Goal: Transaction & Acquisition: Download file/media

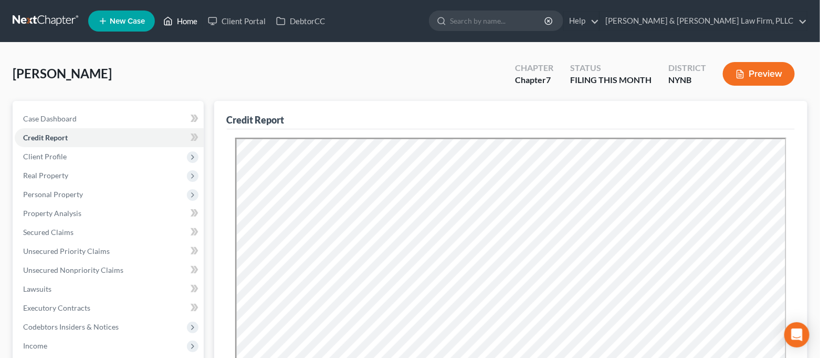
click at [176, 15] on link "Home" at bounding box center [180, 21] width 45 height 19
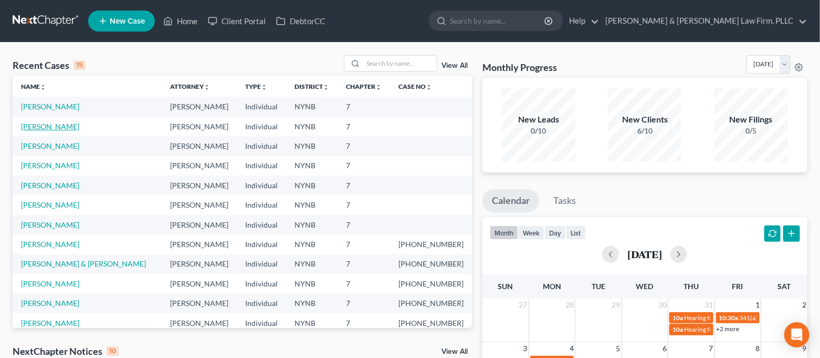
click at [52, 127] on link "[PERSON_NAME]" at bounding box center [50, 126] width 58 height 9
select select "4"
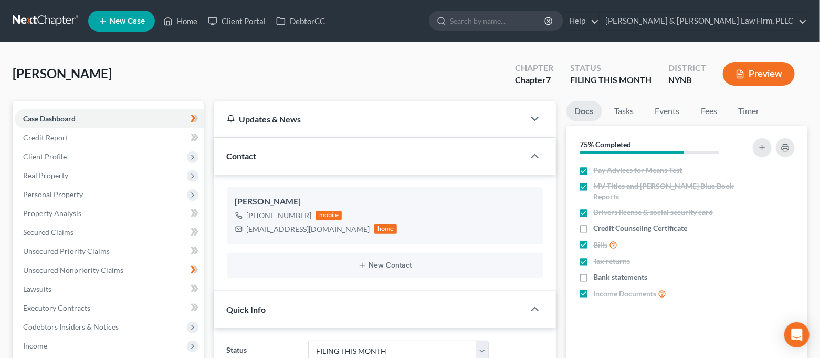
scroll to position [1666, 0]
click at [63, 138] on span "Credit Report" at bounding box center [45, 137] width 45 height 9
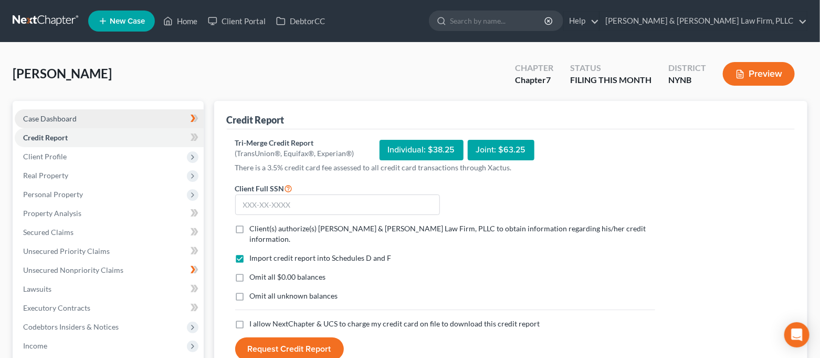
click at [66, 111] on link "Case Dashboard" at bounding box center [109, 118] width 189 height 19
select select "4"
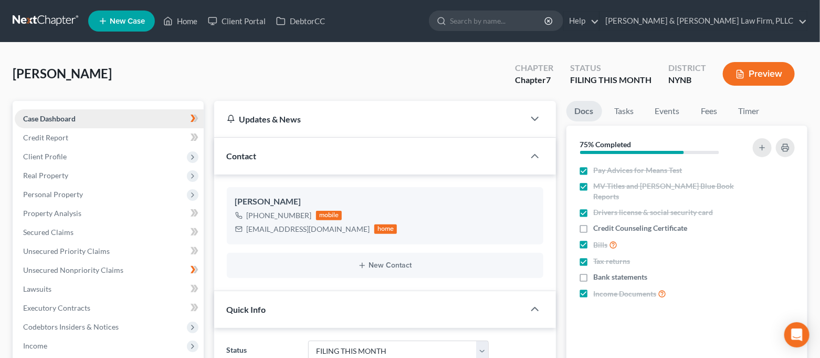
scroll to position [1666, 0]
click at [82, 198] on span "Personal Property" at bounding box center [109, 194] width 189 height 19
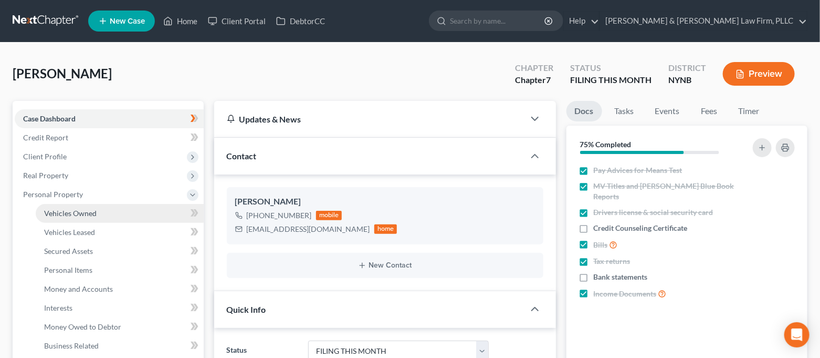
click at [82, 209] on span "Vehicles Owned" at bounding box center [70, 212] width 53 height 9
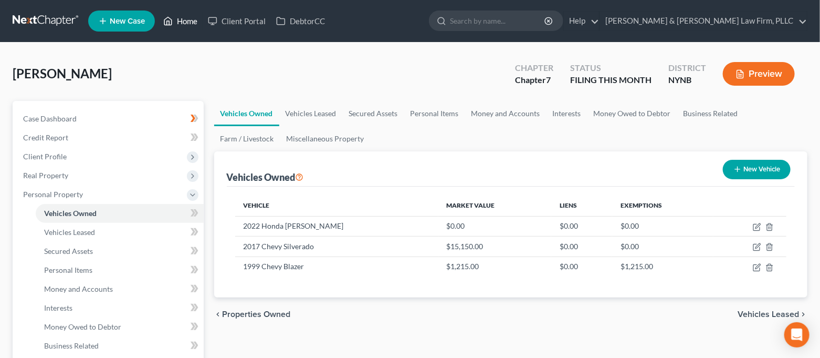
click at [187, 20] on link "Home" at bounding box center [180, 21] width 45 height 19
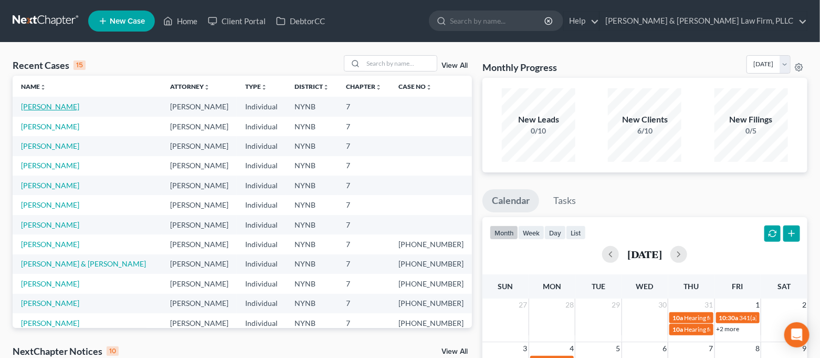
click at [39, 104] on link "[PERSON_NAME]" at bounding box center [50, 106] width 58 height 9
select select "4"
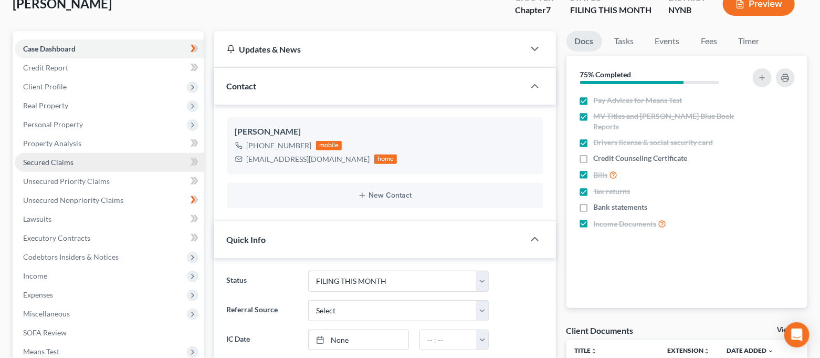
scroll to position [140, 0]
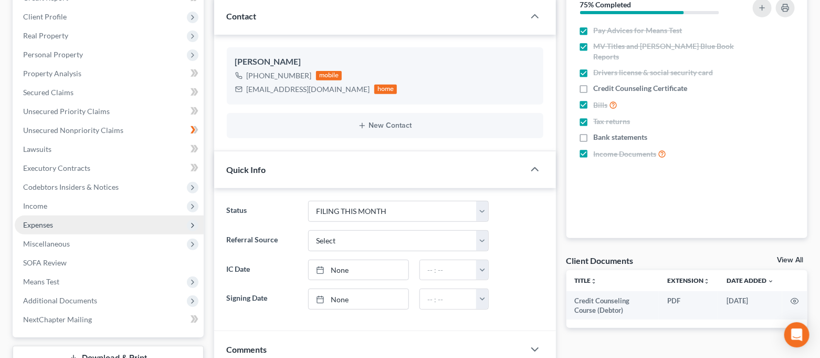
click at [62, 220] on span "Expenses" at bounding box center [109, 224] width 189 height 19
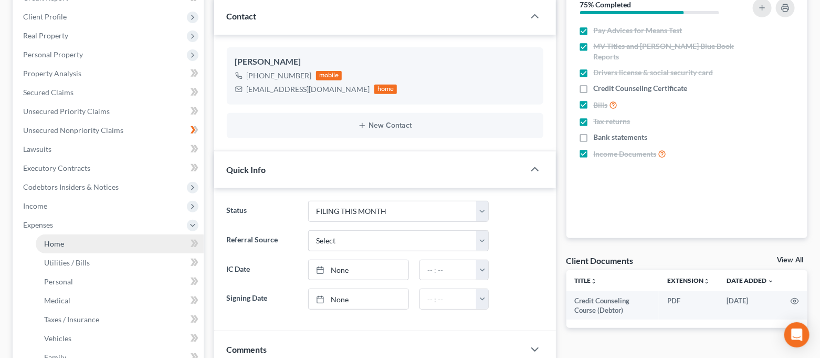
click at [68, 240] on link "Home" at bounding box center [120, 243] width 168 height 19
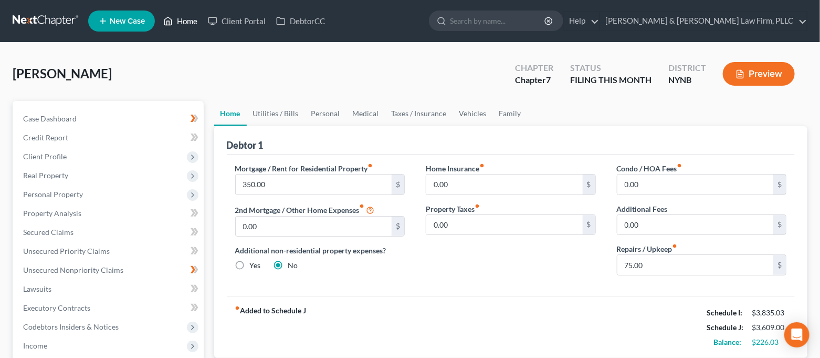
click at [171, 22] on icon at bounding box center [167, 21] width 9 height 13
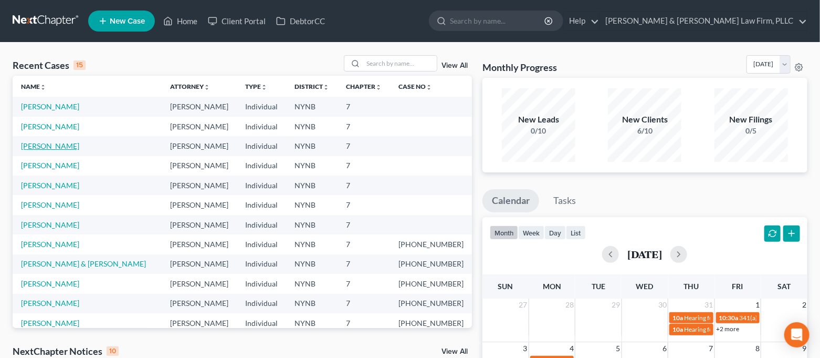
click at [57, 144] on link "[PERSON_NAME]" at bounding box center [50, 145] width 58 height 9
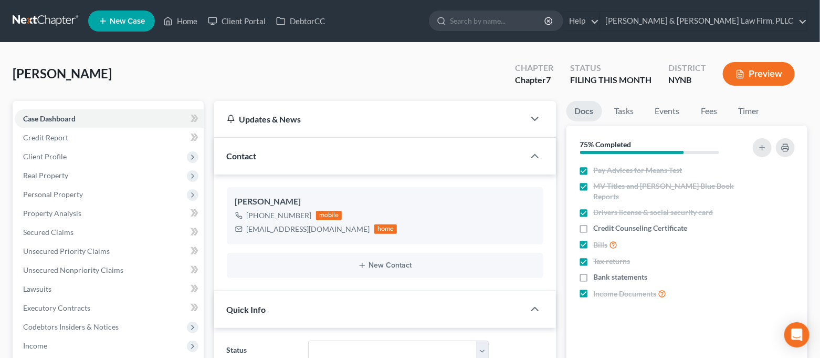
scroll to position [2426, 0]
click at [594, 223] on label "Credit Counseling Certificate" at bounding box center [641, 228] width 94 height 11
click at [598, 223] on input "Credit Counseling Certificate" at bounding box center [601, 226] width 7 height 7
checkbox input "true"
click at [125, 193] on span "Personal Property" at bounding box center [109, 194] width 189 height 19
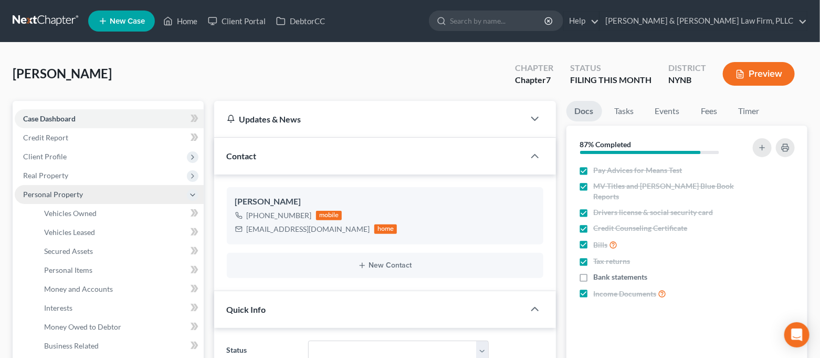
click at [125, 193] on span "Personal Property" at bounding box center [109, 194] width 189 height 19
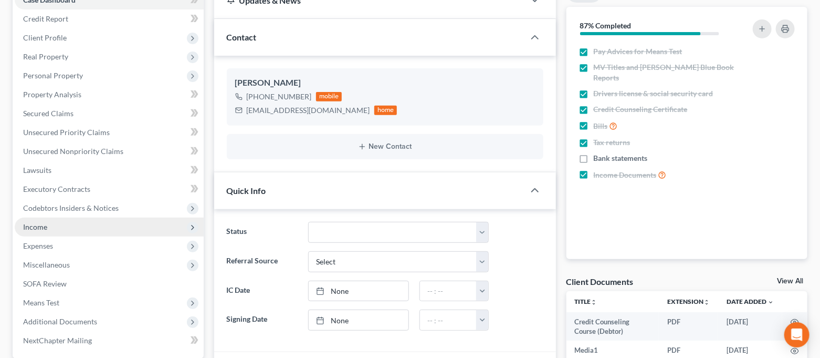
scroll to position [140, 0]
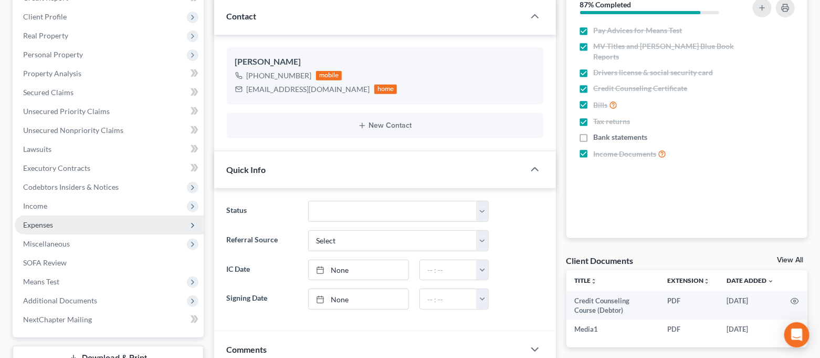
click at [97, 215] on span "Expenses" at bounding box center [109, 224] width 189 height 19
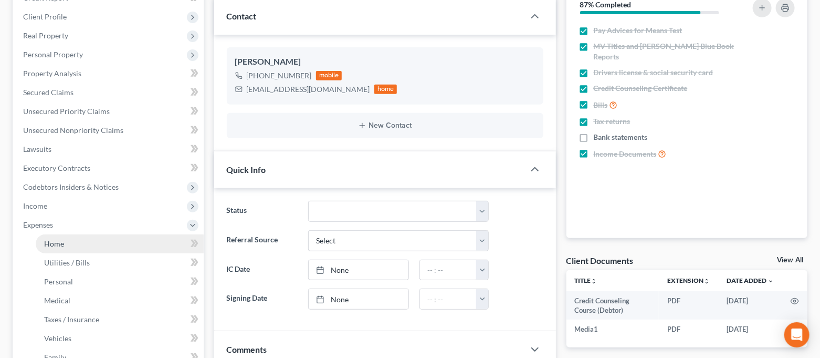
click at [99, 237] on link "Home" at bounding box center [120, 243] width 168 height 19
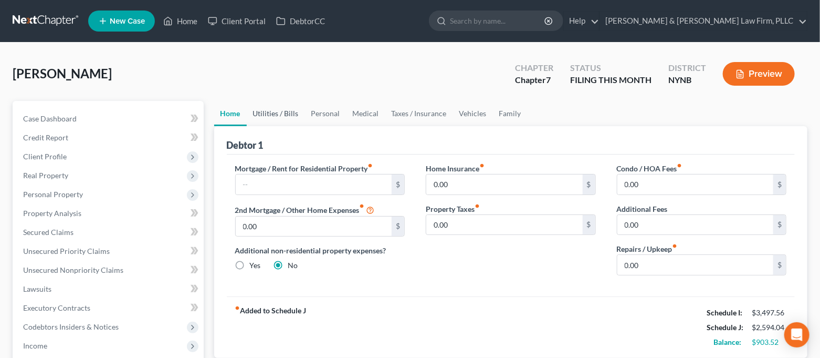
click at [282, 120] on link "Utilities / Bills" at bounding box center [276, 113] width 58 height 25
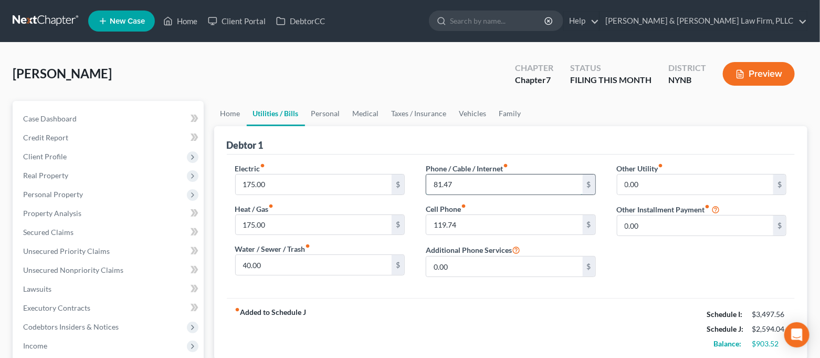
click at [452, 182] on input "81.47" at bounding box center [504, 184] width 156 height 20
type input "100.00"
click at [434, 152] on div "Debtor 1" at bounding box center [511, 140] width 569 height 28
click at [320, 113] on link "Personal" at bounding box center [325, 113] width 41 height 25
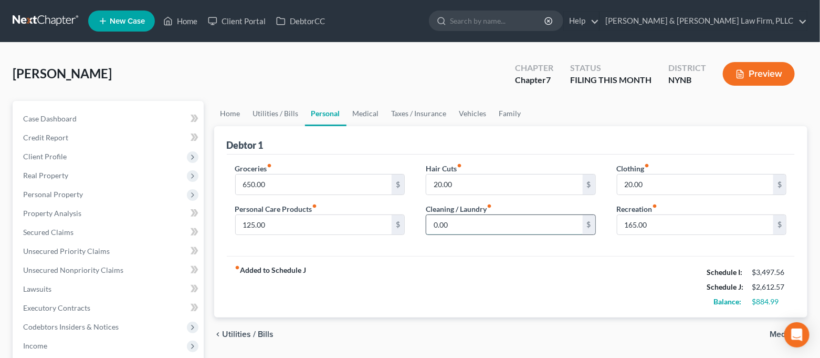
click at [454, 225] on input "0.00" at bounding box center [504, 225] width 156 height 20
type input "25.00"
click at [438, 267] on div "fiber_manual_record Added to Schedule J Schedule I: $3,497.56 Schedule J: $2,63…" at bounding box center [511, 286] width 569 height 61
click at [368, 109] on link "Medical" at bounding box center [366, 113] width 39 height 25
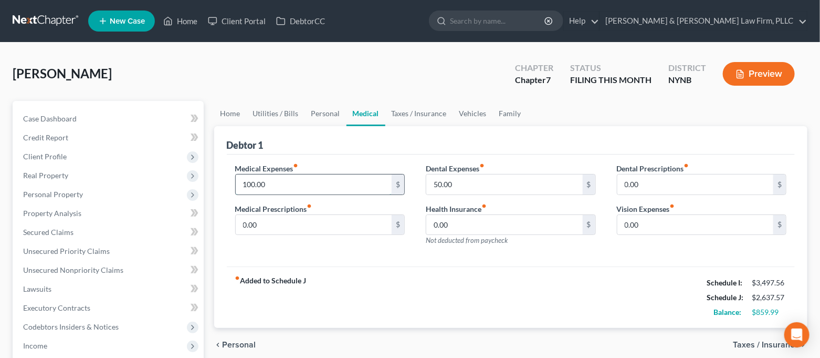
click at [278, 181] on input "100.00" at bounding box center [314, 184] width 156 height 20
type input "125.00"
click at [341, 146] on div "Debtor 1" at bounding box center [511, 140] width 569 height 28
click at [385, 122] on link "Taxes / Insurance" at bounding box center [419, 113] width 68 height 25
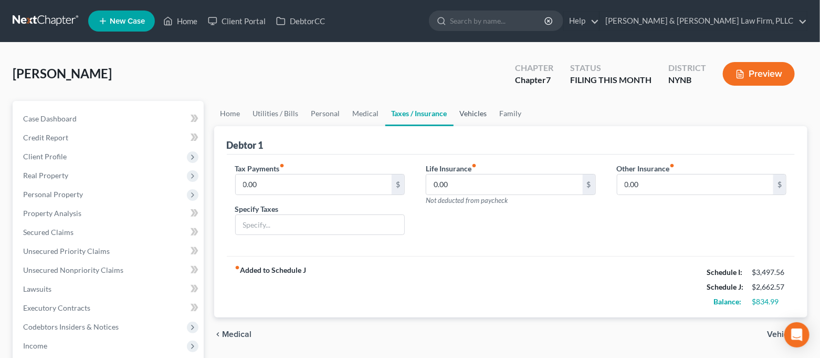
click at [480, 116] on link "Vehicles" at bounding box center [474, 113] width 40 height 25
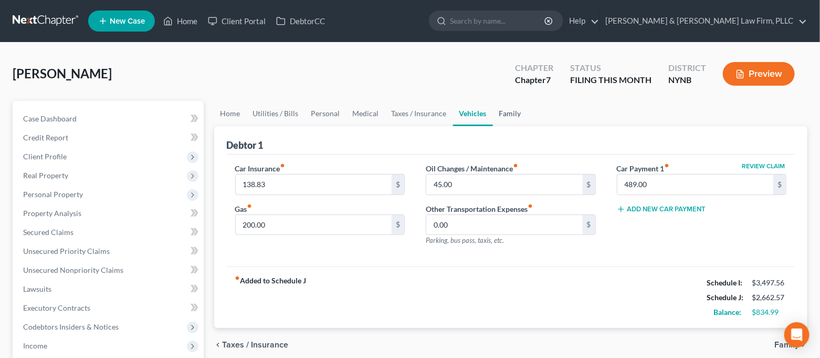
click at [493, 118] on link "Family" at bounding box center [510, 113] width 35 height 25
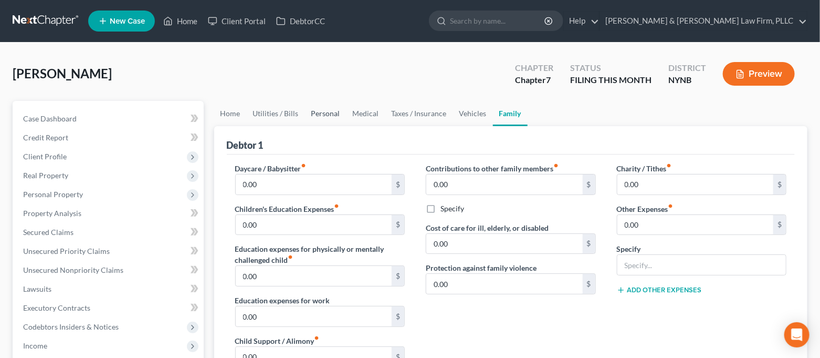
click at [340, 111] on link "Personal" at bounding box center [325, 113] width 41 height 25
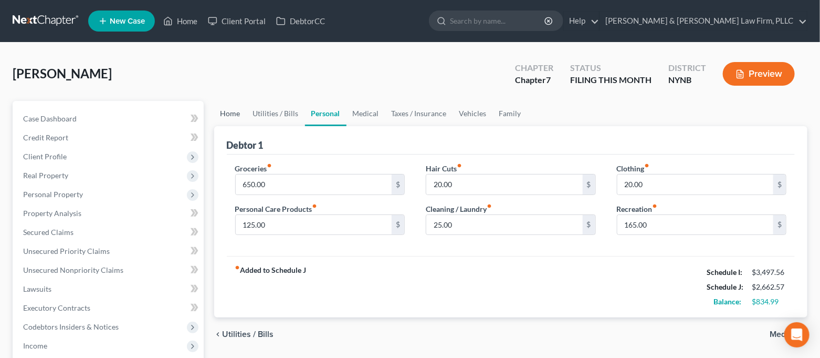
click at [233, 114] on link "Home" at bounding box center [230, 113] width 33 height 25
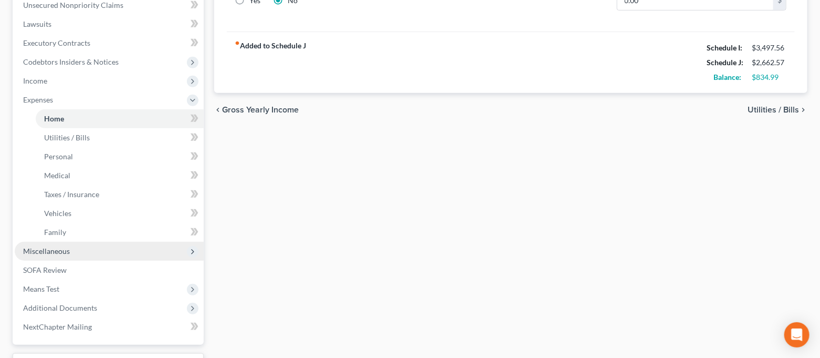
scroll to position [323, 0]
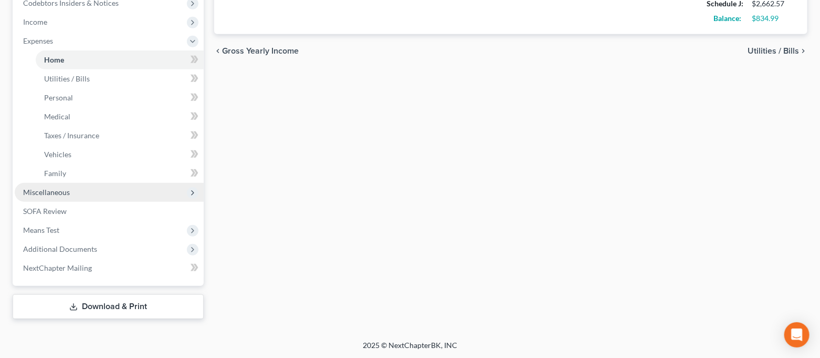
click at [121, 187] on span "Miscellaneous" at bounding box center [109, 192] width 189 height 19
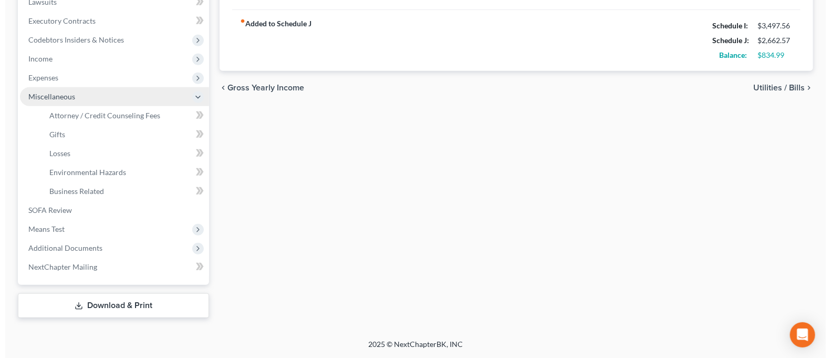
scroll to position [286, 0]
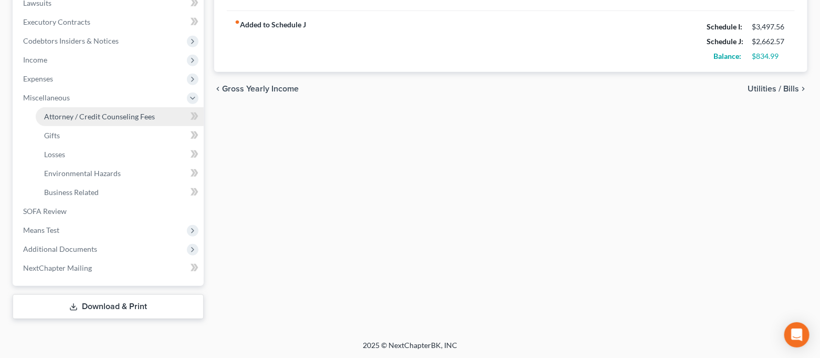
click at [97, 116] on span "Attorney / Credit Counseling Fees" at bounding box center [99, 116] width 111 height 9
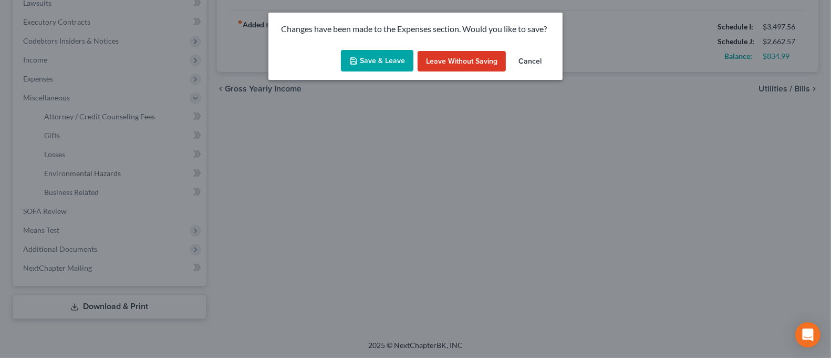
click at [363, 68] on button "Save & Leave" at bounding box center [377, 61] width 72 height 22
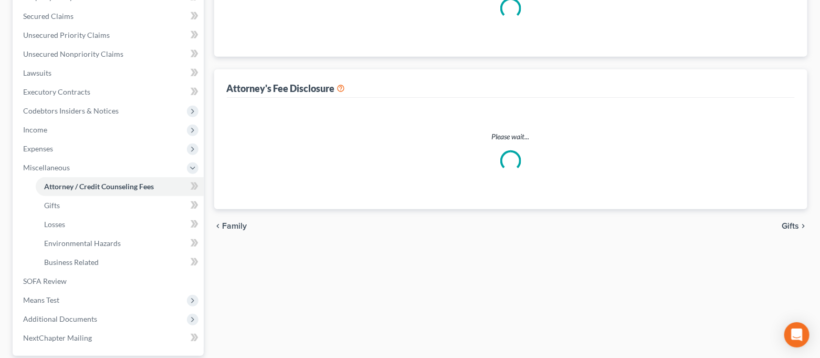
select select "0"
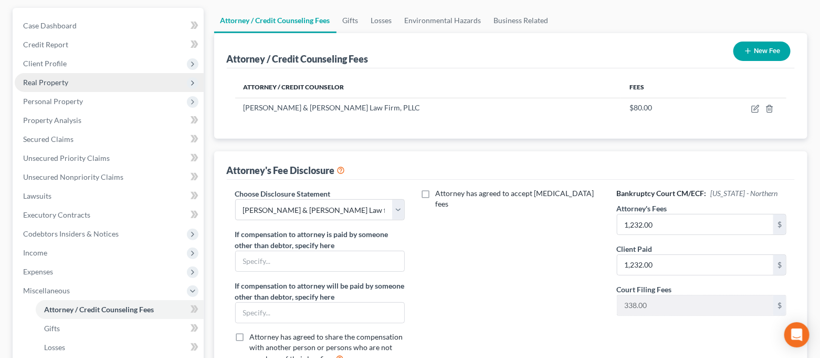
scroll to position [70, 0]
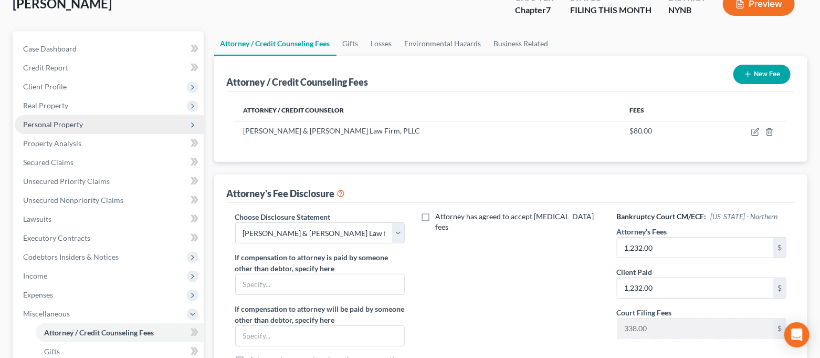
click at [86, 120] on span "Personal Property" at bounding box center [109, 124] width 189 height 19
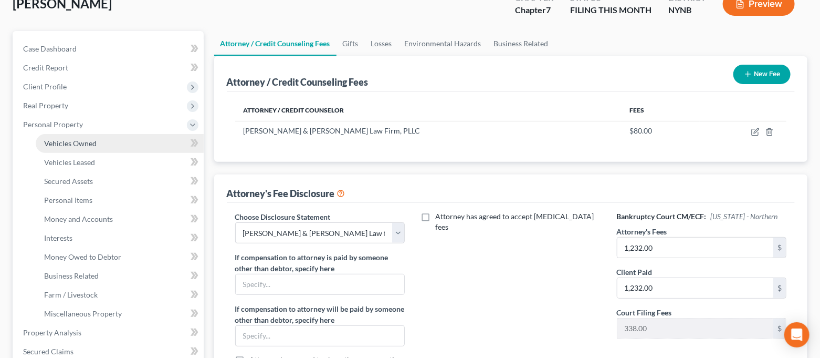
click at [101, 148] on link "Vehicles Owned" at bounding box center [120, 143] width 168 height 19
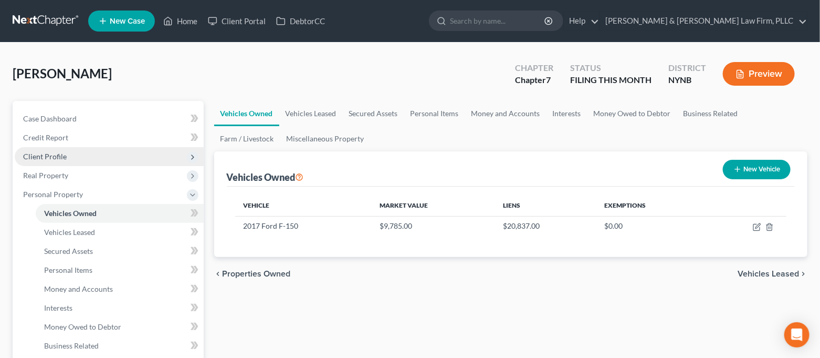
scroll to position [70, 0]
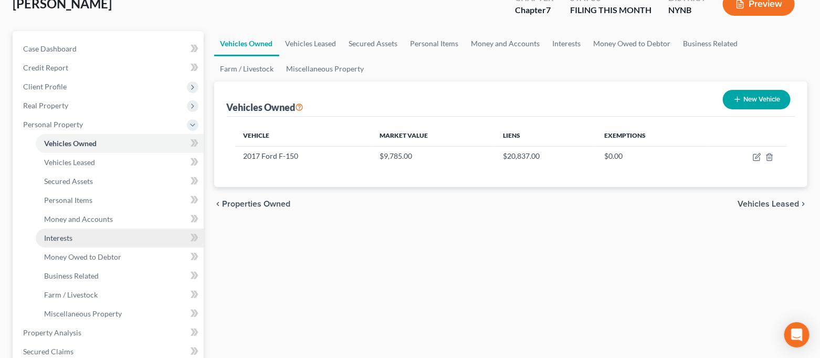
click at [109, 237] on link "Interests" at bounding box center [120, 237] width 168 height 19
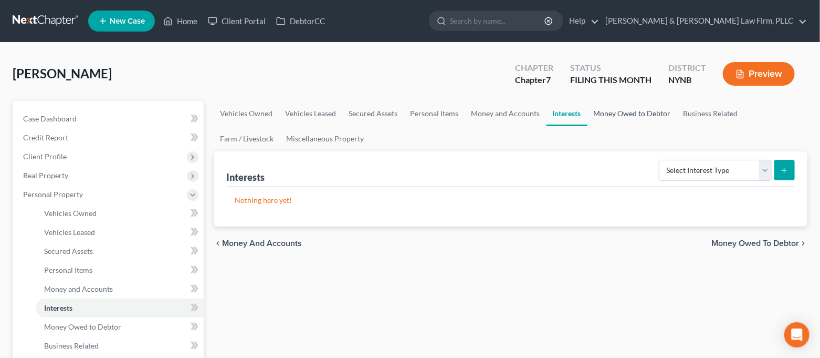
click at [616, 108] on link "Money Owed to Debtor" at bounding box center [633, 113] width 90 height 25
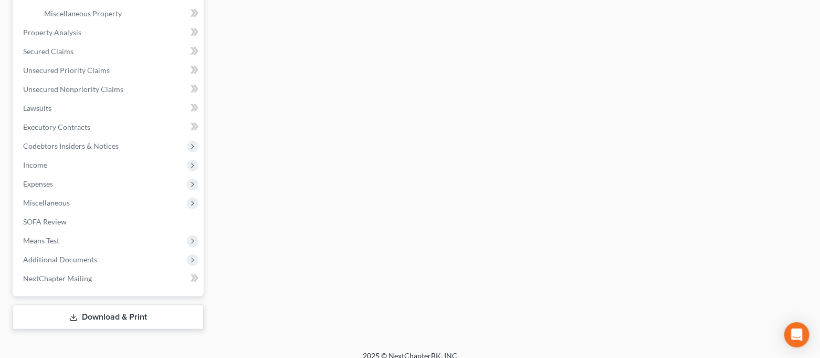
scroll to position [380, 0]
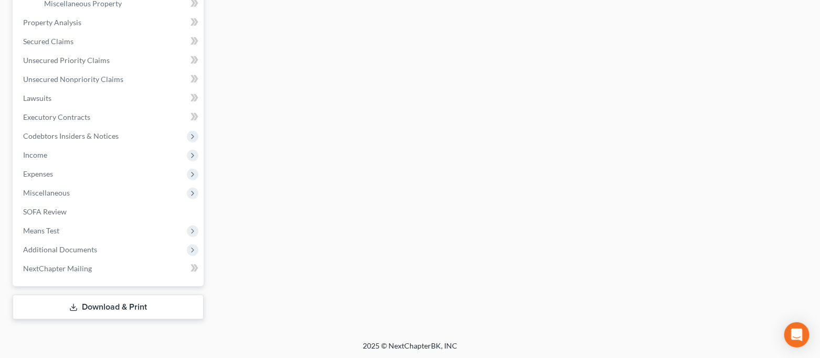
click at [97, 302] on link "Download & Print" at bounding box center [108, 307] width 191 height 25
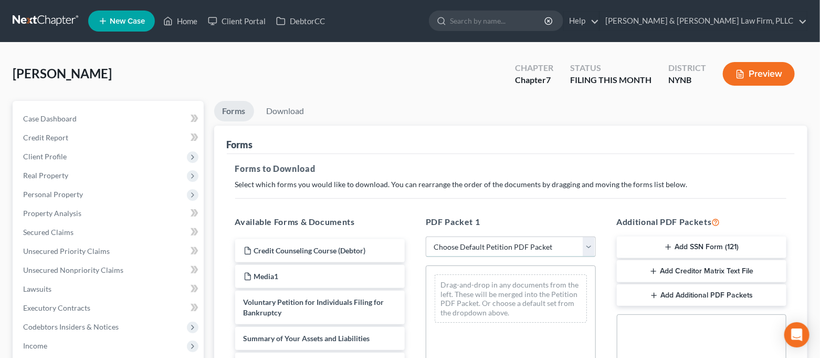
click at [493, 249] on select "Choose Default Petition PDF Packet Complete Bankruptcy Petition (all forms and …" at bounding box center [511, 246] width 170 height 21
select select "0"
click at [426, 236] on select "Choose Default Petition PDF Packet Complete Bankruptcy Petition (all forms and …" at bounding box center [511, 246] width 170 height 21
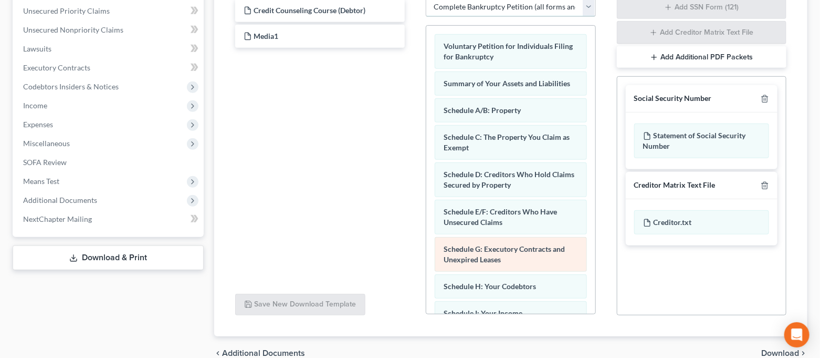
scroll to position [291, 0]
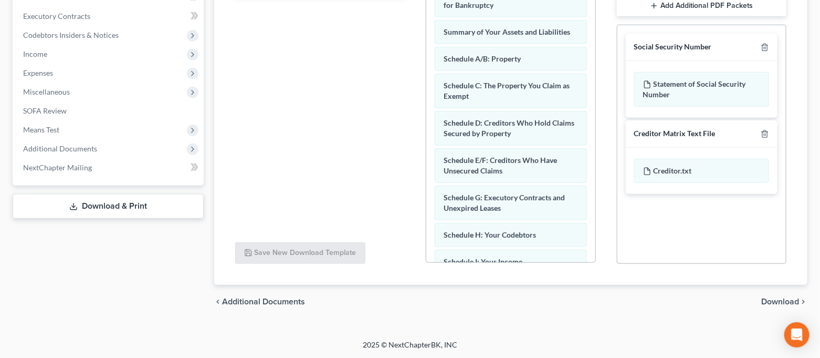
click at [780, 298] on span "Download" at bounding box center [780, 301] width 38 height 8
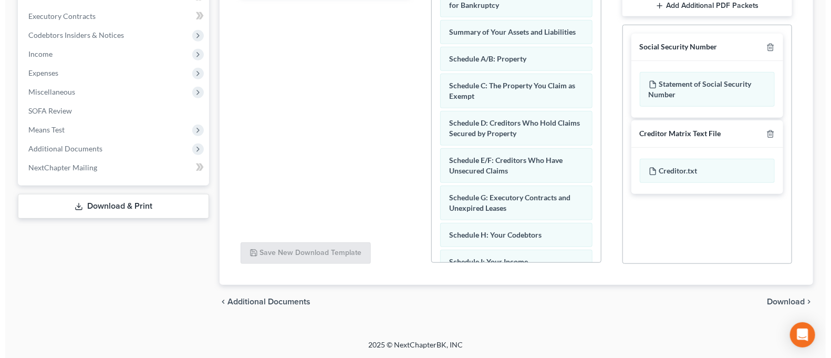
scroll to position [191, 0]
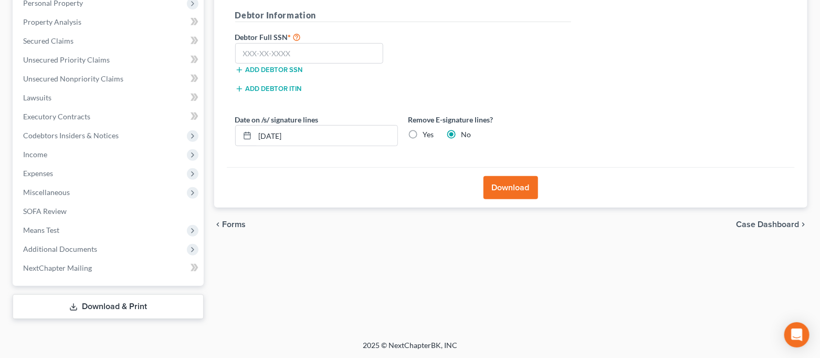
click at [423, 134] on label "Yes" at bounding box center [428, 134] width 11 height 11
click at [427, 134] on input "Yes" at bounding box center [430, 132] width 7 height 7
radio input "true"
radio input "false"
click at [323, 137] on input "[DATE]" at bounding box center [326, 135] width 142 height 20
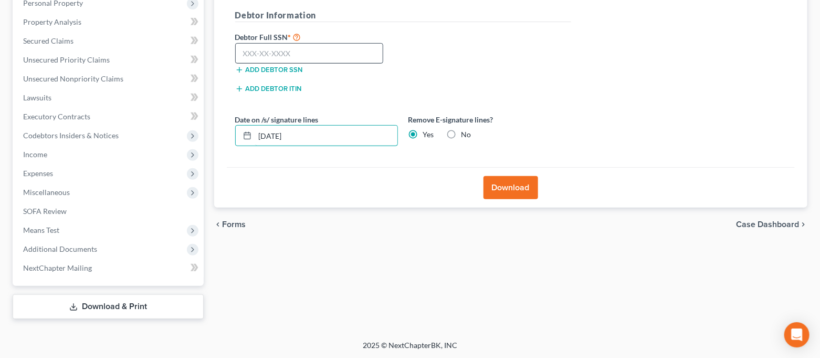
type input "[DATE]"
click at [284, 53] on input "text" at bounding box center [309, 53] width 149 height 21
type input "093-64-4596"
click at [505, 186] on button "Download" at bounding box center [511, 187] width 55 height 23
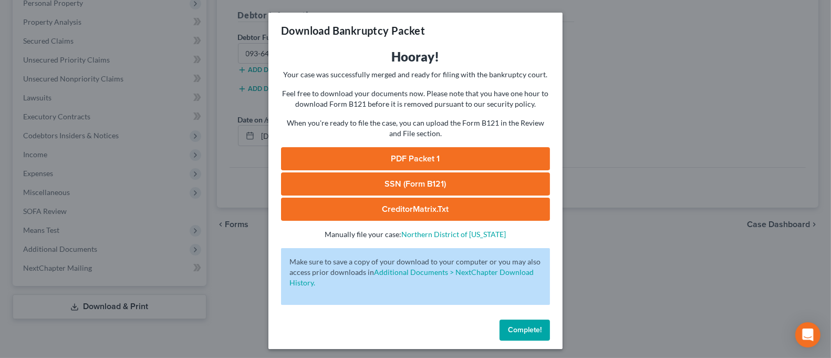
click at [505, 186] on link "SSN (Form B121)" at bounding box center [415, 183] width 269 height 23
click at [437, 152] on link "PDF Packet 1" at bounding box center [415, 158] width 269 height 23
